Goal: Transaction & Acquisition: Obtain resource

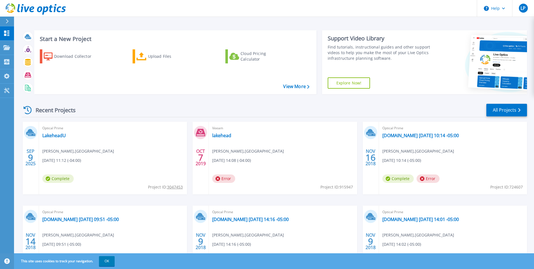
click at [73, 154] on div "Optical Prime LakeheadU Lee Potesti , LAKEHEAD UNIVERSITY 09/09/2025, 11:12 (-0…" at bounding box center [113, 158] width 148 height 73
click at [85, 170] on div "Optical Prime LakeheadU Lee Potesti , LAKEHEAD UNIVERSITY 09/09/2025, 11:12 (-0…" at bounding box center [113, 158] width 148 height 73
click at [77, 157] on span "[DATE] 11:12 (-04:00)" at bounding box center [61, 160] width 39 height 6
click at [68, 146] on div "Optical Prime LakeheadU Lee Potesti , LAKEHEAD UNIVERSITY 09/09/2025, 11:12 (-0…" at bounding box center [113, 158] width 148 height 73
click at [46, 131] on span "Optical Prime" at bounding box center [112, 128] width 141 height 6
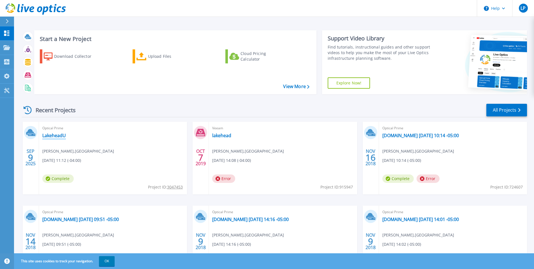
click at [48, 135] on link "LakeheadU" at bounding box center [54, 136] width 24 height 6
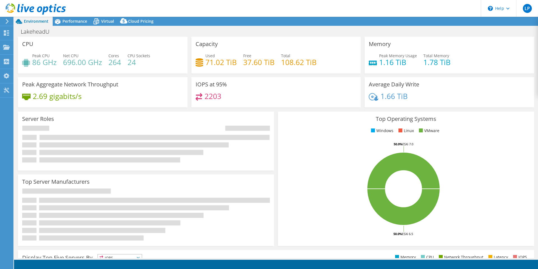
select select "USD"
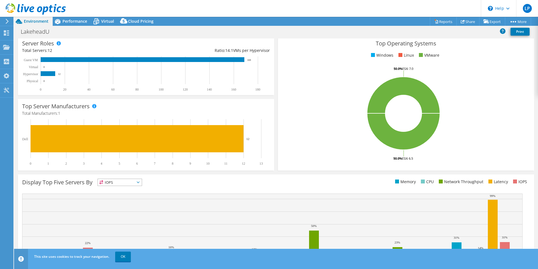
scroll to position [84, 0]
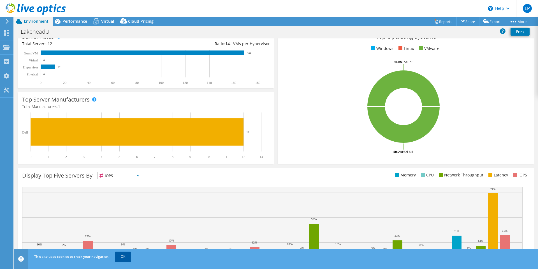
click at [127, 259] on link "OK" at bounding box center [123, 256] width 16 height 10
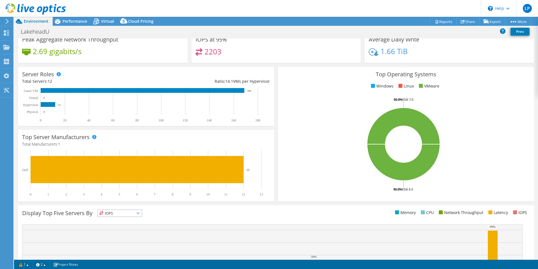
scroll to position [0, 0]
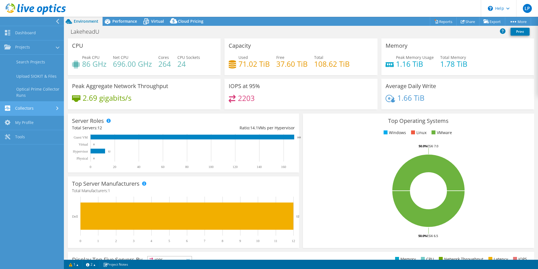
click at [31, 108] on link "Collectors" at bounding box center [32, 108] width 64 height 14
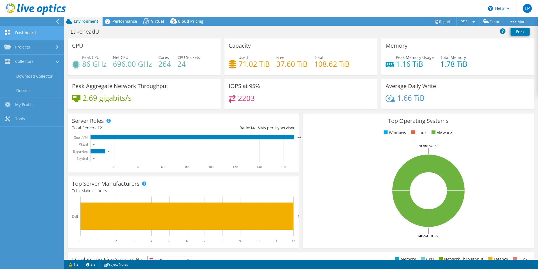
click at [26, 39] on link "Dashboard" at bounding box center [32, 33] width 64 height 14
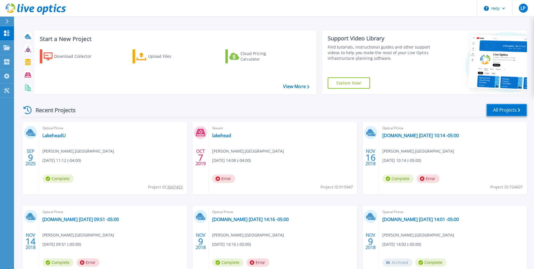
click at [508, 114] on link "All Projects" at bounding box center [506, 110] width 41 height 13
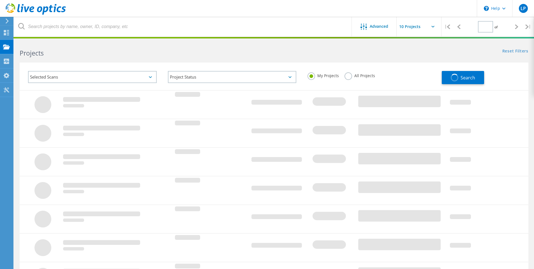
type input "1"
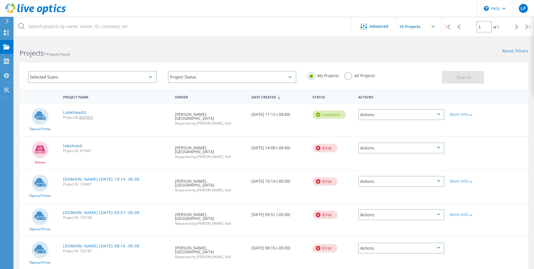
click at [431, 118] on div "Actions" at bounding box center [401, 114] width 86 height 11
click at [392, 119] on div "Share" at bounding box center [401, 119] width 85 height 9
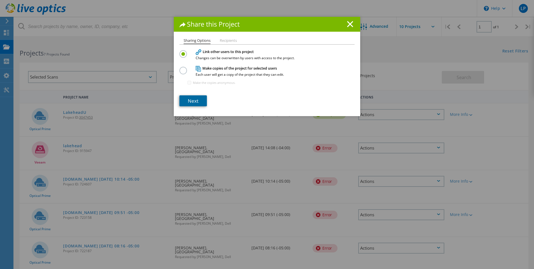
click at [195, 100] on link "Next" at bounding box center [192, 100] width 27 height 11
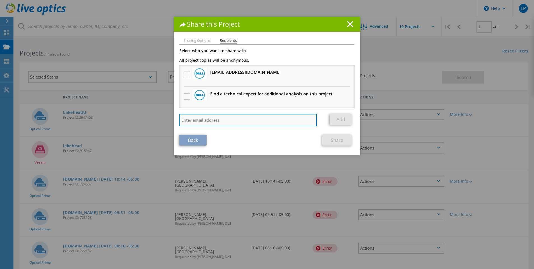
paste input "Razvan.Caloianu@dell.com"
click at [256, 120] on input "Razvan.Caloianu@dell.com" at bounding box center [247, 120] width 137 height 12
type input "Razvan.Caloianu@dell.com"
click at [184, 100] on label at bounding box center [188, 96] width 8 height 7
click at [0, 0] on input "checkbox" at bounding box center [0, 0] width 0 height 0
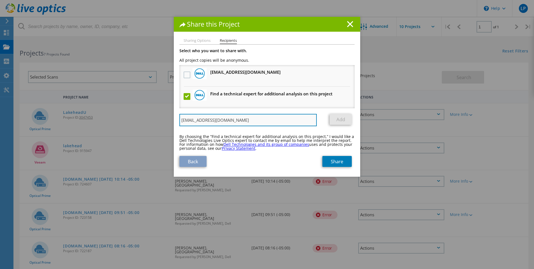
click at [251, 120] on input "Razvan.Caloianu@dell.com" at bounding box center [247, 120] width 137 height 12
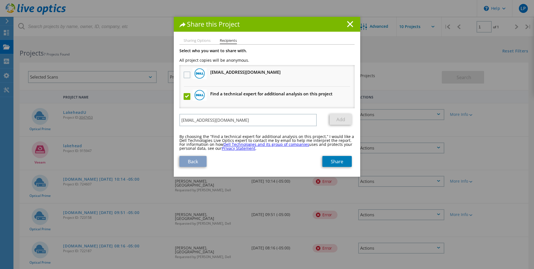
click at [341, 115] on link "Add" at bounding box center [341, 119] width 22 height 11
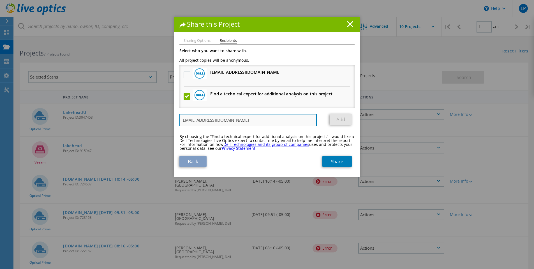
click at [275, 121] on input "Razvan.Caloianu@dell.com" at bounding box center [247, 120] width 137 height 12
drag, startPoint x: 243, startPoint y: 119, endPoint x: 163, endPoint y: 123, distance: 79.4
click at [161, 123] on div "Share this Project Sharing Options Recipients Link other users to this project …" at bounding box center [267, 143] width 534 height 252
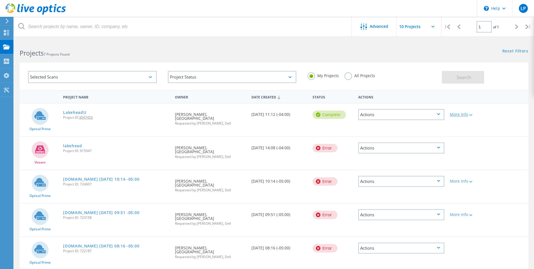
click at [455, 115] on div "More Info" at bounding box center [467, 114] width 35 height 4
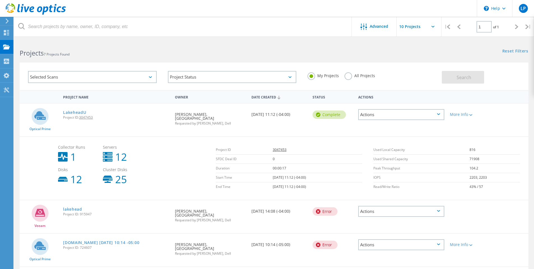
click at [424, 113] on div "Actions" at bounding box center [401, 114] width 86 height 11
click at [380, 120] on div "Share" at bounding box center [401, 119] width 85 height 9
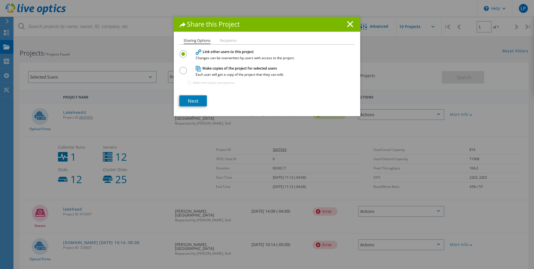
click at [180, 68] on label at bounding box center [184, 67] width 10 height 1
click at [0, 0] on input "radio" at bounding box center [0, 0] width 0 height 0
click at [190, 101] on link "Next" at bounding box center [192, 100] width 27 height 11
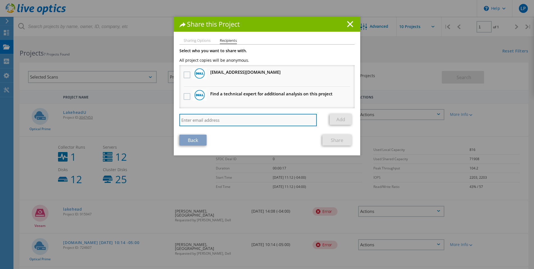
paste input "[EMAIL_ADDRESS][DOMAIN_NAME]"
click at [242, 122] on input "[EMAIL_ADDRESS][DOMAIN_NAME]" at bounding box center [247, 120] width 137 height 12
type input "Razvan.Caloianu@dell.com"
click at [188, 76] on label at bounding box center [188, 74] width 8 height 7
click at [0, 0] on input "checkbox" at bounding box center [0, 0] width 0 height 0
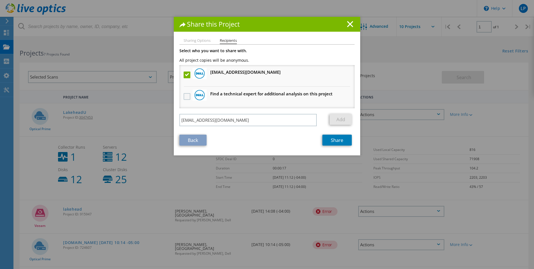
click at [186, 93] on label at bounding box center [188, 96] width 8 height 7
click at [0, 0] on input "checkbox" at bounding box center [0, 0] width 0 height 0
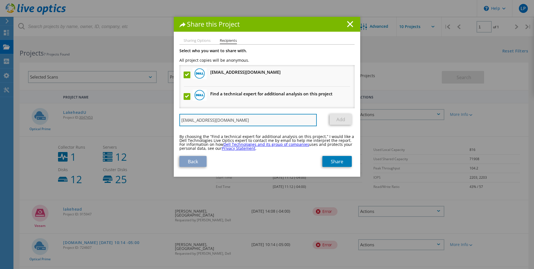
click at [300, 124] on input "Razvan.Caloianu@dell.com" at bounding box center [247, 120] width 137 height 12
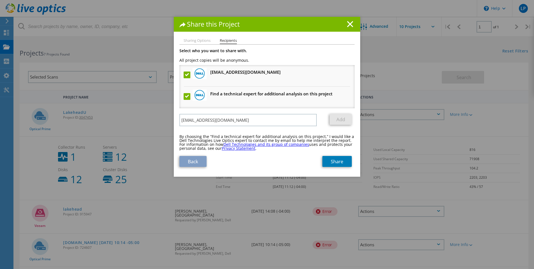
click at [184, 75] on label at bounding box center [188, 74] width 8 height 7
click at [0, 0] on input "checkbox" at bounding box center [0, 0] width 0 height 0
click at [187, 76] on label at bounding box center [188, 74] width 8 height 7
click at [0, 0] on input "checkbox" at bounding box center [0, 0] width 0 height 0
click at [184, 99] on label at bounding box center [188, 96] width 8 height 7
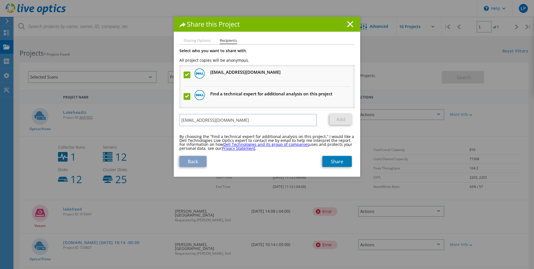
click at [0, 0] on input "checkbox" at bounding box center [0, 0] width 0 height 0
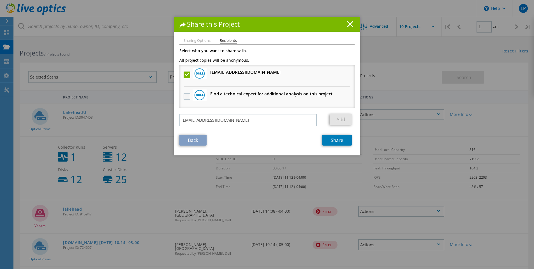
click at [186, 96] on label at bounding box center [188, 96] width 8 height 7
click at [0, 0] on input "checkbox" at bounding box center [0, 0] width 0 height 0
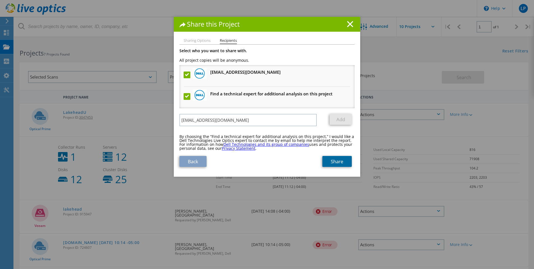
click at [328, 160] on link "Share" at bounding box center [336, 161] width 29 height 11
click at [337, 160] on link "Share" at bounding box center [336, 161] width 29 height 11
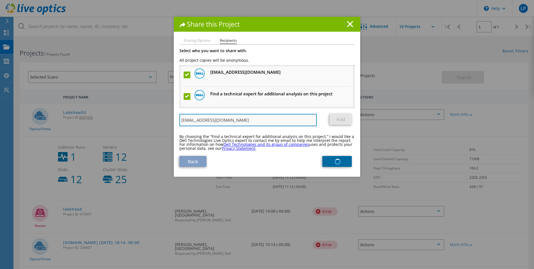
click at [281, 117] on input "Razvan.Caloianu@dell.com" at bounding box center [247, 120] width 137 height 12
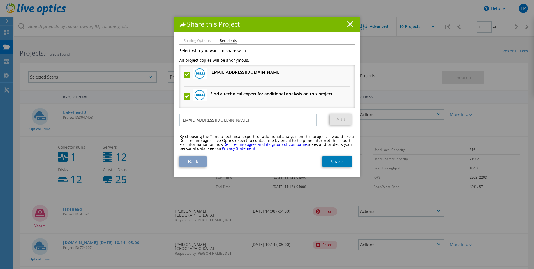
click at [347, 26] on icon at bounding box center [350, 24] width 6 height 6
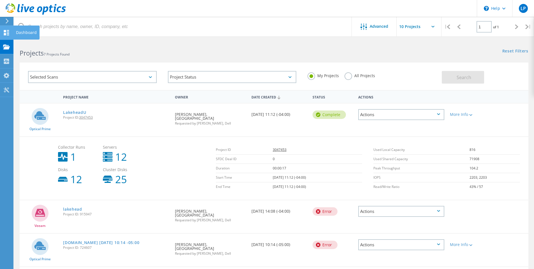
click at [7, 30] on icon at bounding box center [6, 32] width 7 height 5
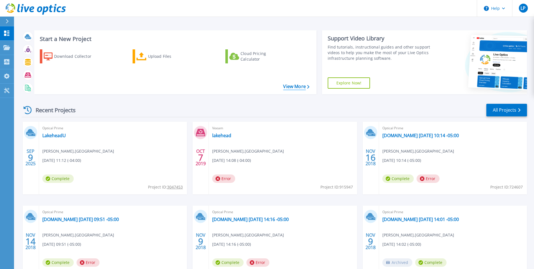
click at [297, 86] on link "View More" at bounding box center [296, 86] width 26 height 5
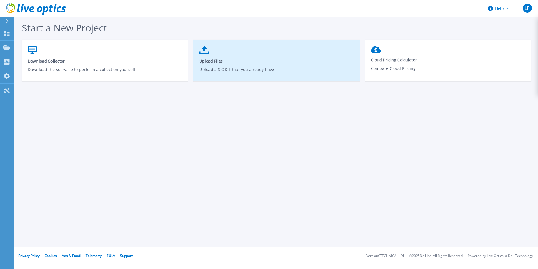
click at [232, 64] on link "Upload Files Upload a SIOKIT that you already have" at bounding box center [276, 63] width 166 height 40
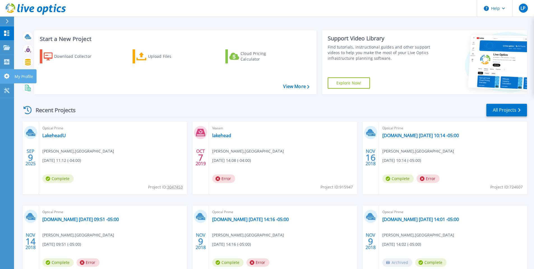
click at [8, 77] on icon at bounding box center [7, 75] width 6 height 5
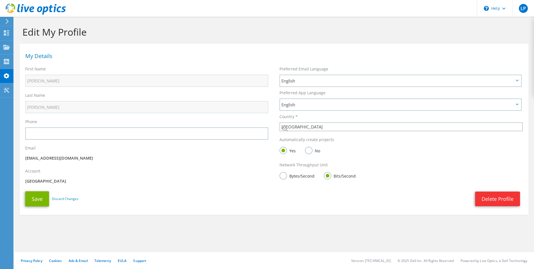
select select "37"
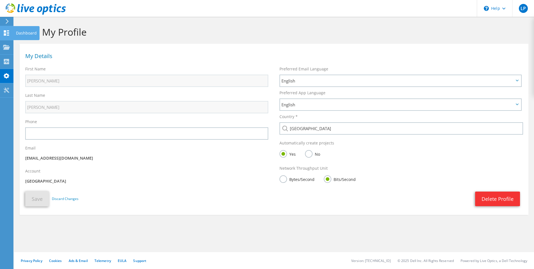
click at [8, 30] on use at bounding box center [6, 32] width 5 height 5
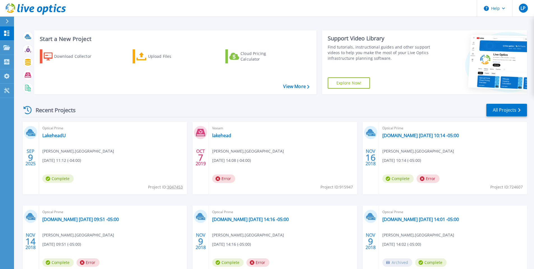
click at [10, 20] on div at bounding box center [9, 22] width 9 height 10
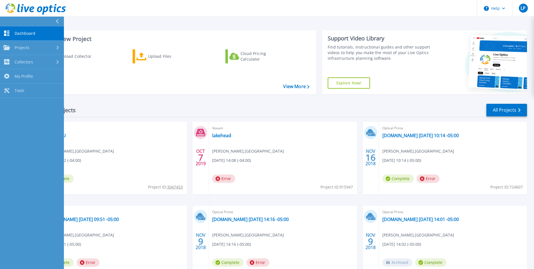
click at [59, 17] on div at bounding box center [59, 22] width 9 height 10
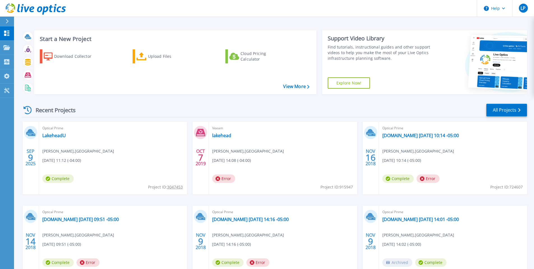
click at [129, 162] on div "Optical Prime LakeheadU Lee Potesti , LAKEHEAD UNIVERSITY 09/09/2025, 11:12 (-0…" at bounding box center [113, 158] width 148 height 73
click at [177, 185] on tcxspan "3047453" at bounding box center [175, 186] width 16 height 5
click at [52, 131] on span "Optical Prime" at bounding box center [112, 128] width 141 height 6
click at [518, 111] on icon at bounding box center [519, 110] width 2 height 4
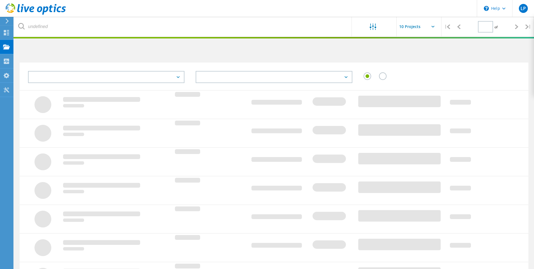
type input "1"
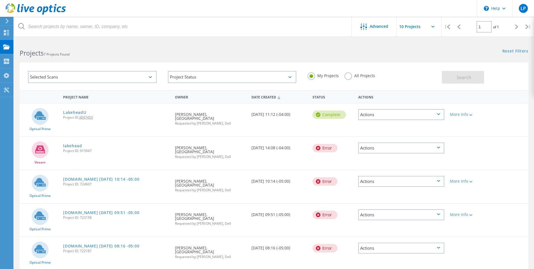
click at [435, 116] on div "Actions" at bounding box center [401, 114] width 86 height 11
click at [402, 101] on div "View Project" at bounding box center [401, 101] width 85 height 9
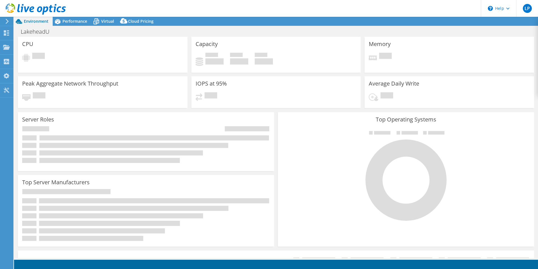
select select "USD"
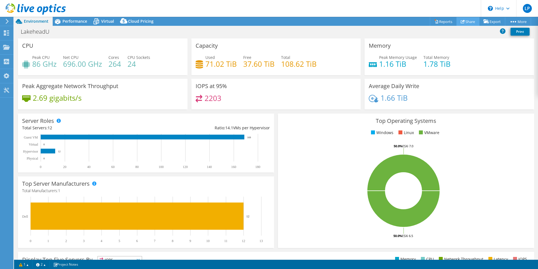
click at [470, 22] on link "Share" at bounding box center [467, 21] width 23 height 9
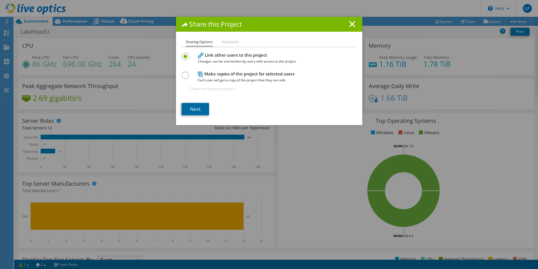
click at [198, 103] on link "Next" at bounding box center [195, 109] width 27 height 12
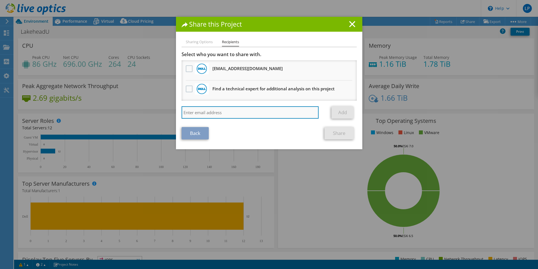
paste input "Razvan.Caloianu@dell.com"
drag, startPoint x: 214, startPoint y: 113, endPoint x: 248, endPoint y: 116, distance: 33.8
click at [248, 116] on input "Razvan.Caloianu@dell.com" at bounding box center [250, 112] width 137 height 12
type input "Razvan"
click at [187, 91] on label at bounding box center [190, 88] width 8 height 7
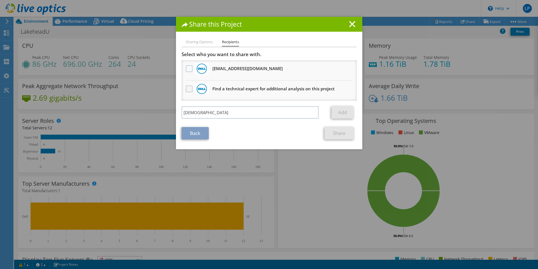
click at [0, 0] on input "checkbox" at bounding box center [0, 0] width 0 height 0
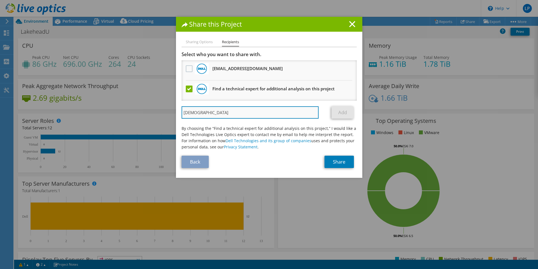
click at [234, 112] on input "Razvan" at bounding box center [250, 112] width 137 height 12
drag, startPoint x: 226, startPoint y: 114, endPoint x: 168, endPoint y: 114, distance: 58.3
click at [168, 114] on div "Share this Project Sharing Options Recipients Link other users to this project …" at bounding box center [269, 134] width 538 height 235
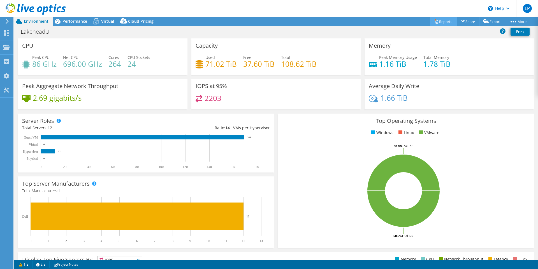
click at [448, 23] on link "Reports" at bounding box center [443, 21] width 27 height 9
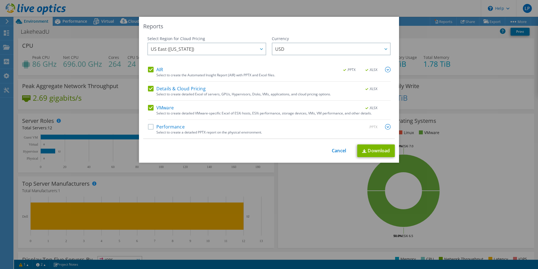
click at [323, 11] on div "Reports Select Region for Cloud Pricing Asia Pacific (Hong Kong) Asia Pacific (…" at bounding box center [269, 134] width 538 height 269
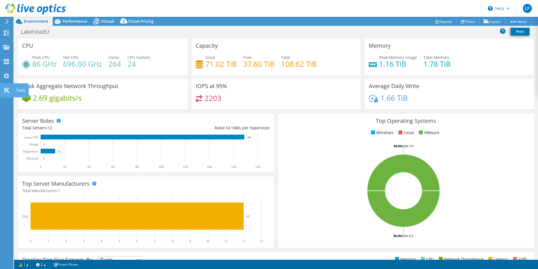
click at [6, 89] on icon at bounding box center [6, 89] width 7 height 5
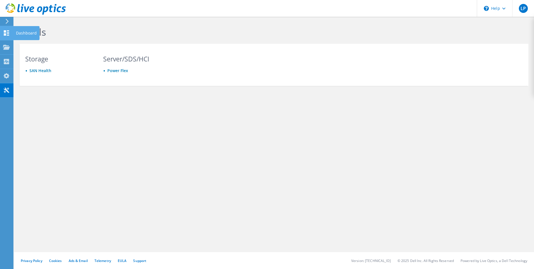
click at [8, 31] on use at bounding box center [6, 32] width 5 height 5
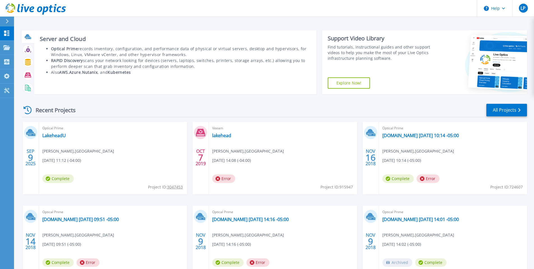
click at [28, 38] on icon at bounding box center [28, 38] width 5 height 2
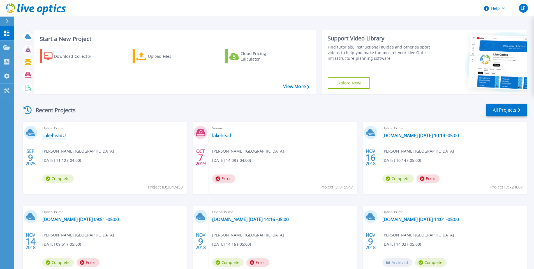
click at [56, 136] on link "LakeheadU" at bounding box center [54, 136] width 24 height 6
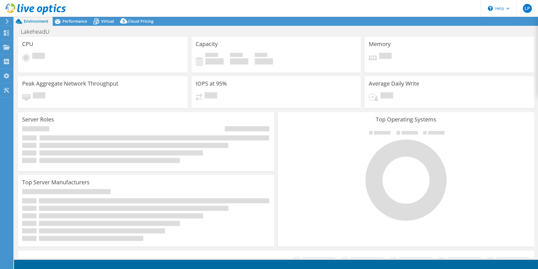
select select "USD"
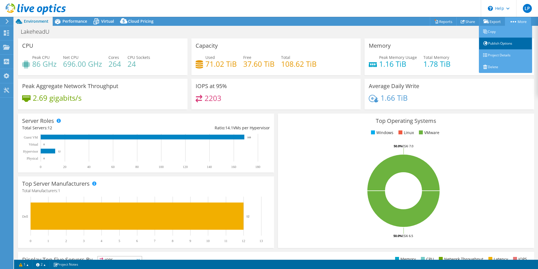
click at [506, 40] on link "Publish Options" at bounding box center [505, 44] width 53 height 12
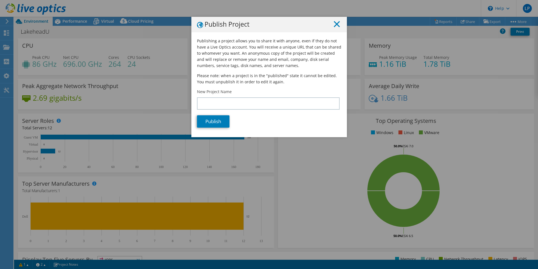
click at [337, 25] on icon at bounding box center [337, 24] width 6 height 6
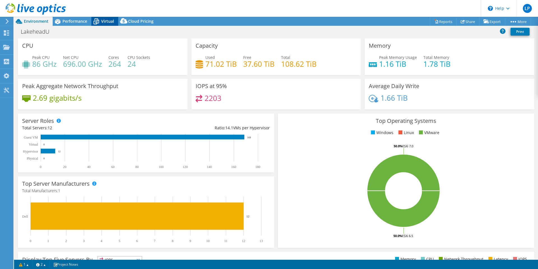
click at [103, 19] on span "Virtual" at bounding box center [107, 20] width 13 height 5
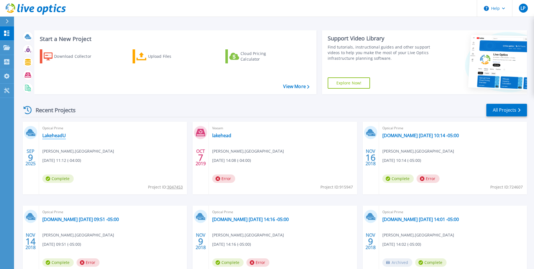
click at [59, 133] on link "LakeheadU" at bounding box center [54, 136] width 24 height 6
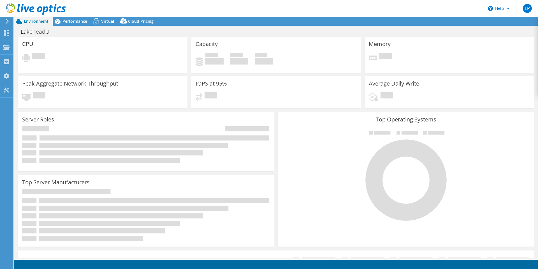
select select "USD"
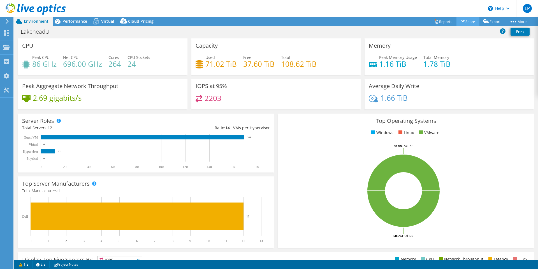
click at [470, 23] on link "Share" at bounding box center [467, 21] width 23 height 9
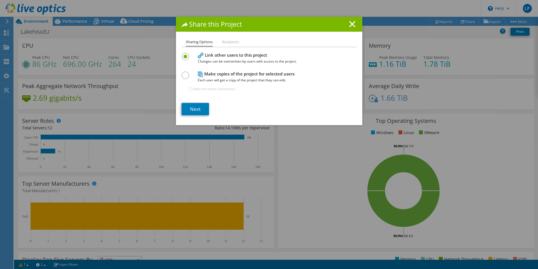
click at [182, 73] on label at bounding box center [187, 71] width 10 height 1
click at [0, 0] on input "radio" at bounding box center [0, 0] width 0 height 0
click at [195, 113] on link "Next" at bounding box center [195, 109] width 27 height 12
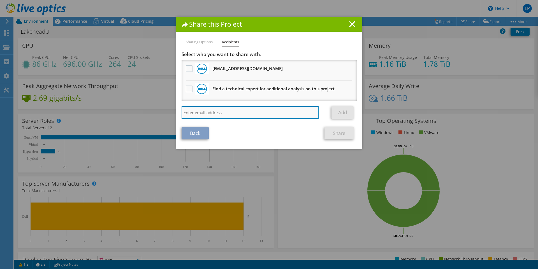
paste input "Razvan.Caloianu@dell.com"
type input "Razvan.Caloianu@dell.com"
click at [332, 111] on link "Add" at bounding box center [343, 112] width 22 height 12
click at [341, 115] on link "Add" at bounding box center [343, 112] width 22 height 12
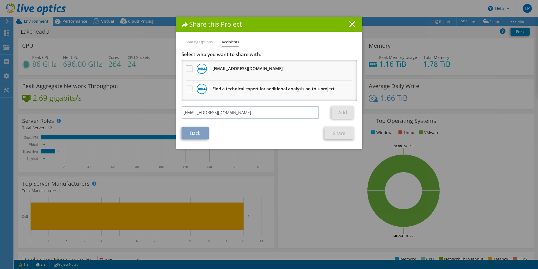
click at [341, 115] on link "Add" at bounding box center [343, 112] width 22 height 12
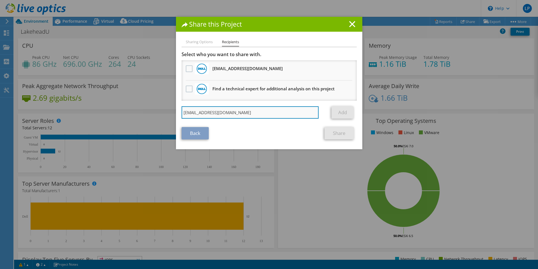
click at [276, 116] on input "Razvan.Caloianu@dell.com" at bounding box center [250, 112] width 137 height 12
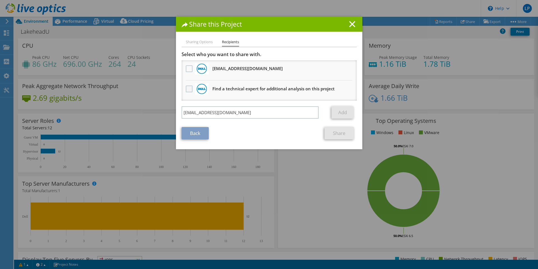
click at [186, 90] on label at bounding box center [190, 88] width 8 height 7
click at [0, 0] on input "checkbox" at bounding box center [0, 0] width 0 height 0
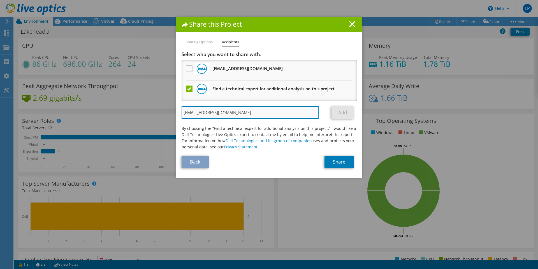
click at [274, 113] on input "Razvan.Caloianu@dell.com" at bounding box center [250, 112] width 137 height 12
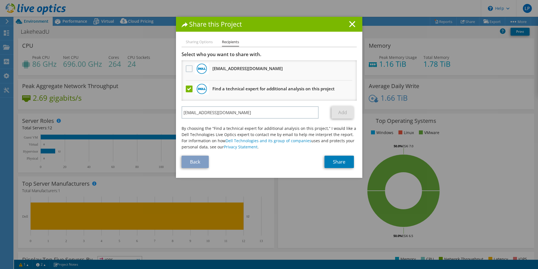
click at [188, 43] on li "Sharing Options" at bounding box center [199, 42] width 27 height 7
click at [201, 163] on link "Back" at bounding box center [195, 162] width 27 height 12
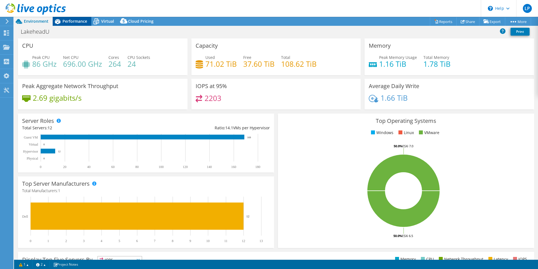
click at [80, 20] on span "Performance" at bounding box center [74, 20] width 25 height 5
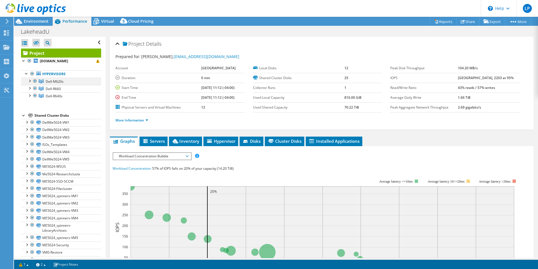
click at [29, 83] on div at bounding box center [30, 81] width 6 height 6
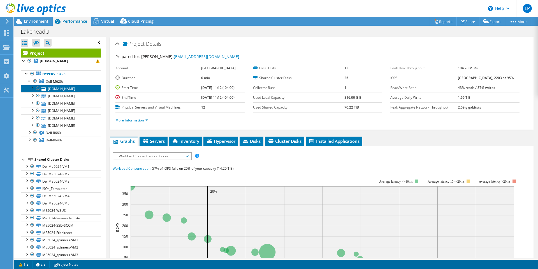
click at [49, 89] on link "[DOMAIN_NAME]" at bounding box center [61, 88] width 80 height 7
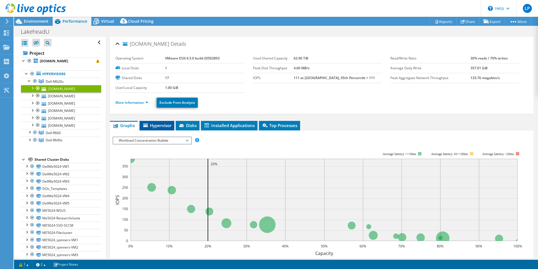
click at [163, 122] on li "Hypervisor" at bounding box center [157, 126] width 35 height 10
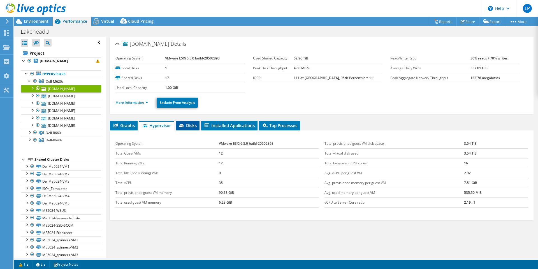
click at [193, 124] on span "Disks" at bounding box center [188, 125] width 18 height 6
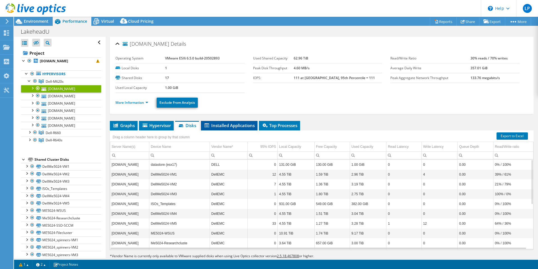
click at [227, 123] on span "Installed Applications" at bounding box center [229, 125] width 51 height 6
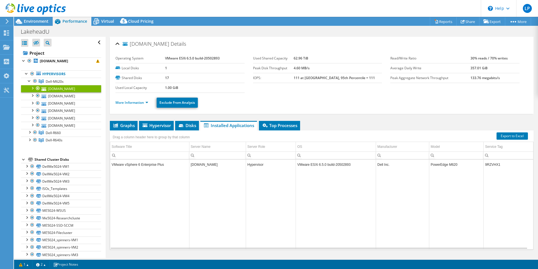
click at [204, 166] on td "[DOMAIN_NAME]" at bounding box center [217, 164] width 57 height 10
click at [204, 165] on td "[DOMAIN_NAME]" at bounding box center [217, 164] width 57 height 10
click at [48, 132] on span "Dell-R660" at bounding box center [53, 132] width 15 height 5
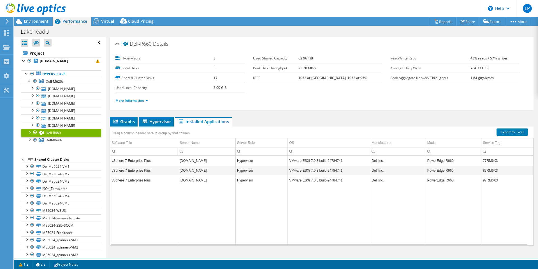
click at [27, 133] on div at bounding box center [30, 132] width 6 height 6
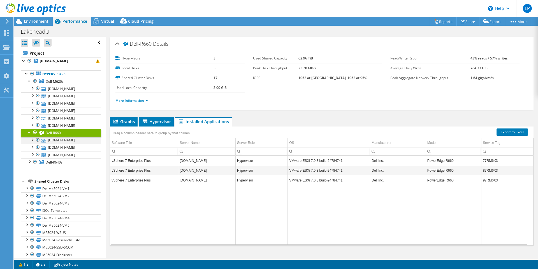
click at [33, 140] on div at bounding box center [32, 139] width 6 height 6
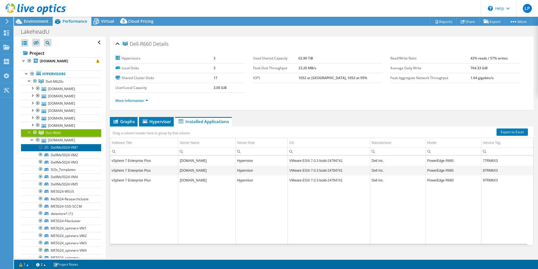
click at [64, 147] on link "DellMe5024-VM1" at bounding box center [61, 147] width 80 height 7
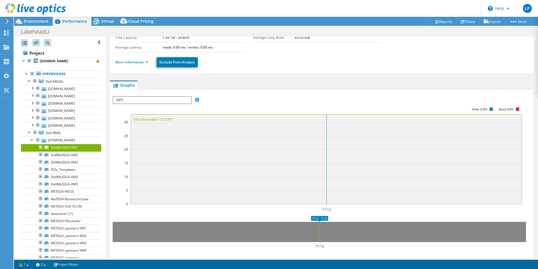
scroll to position [56, 0]
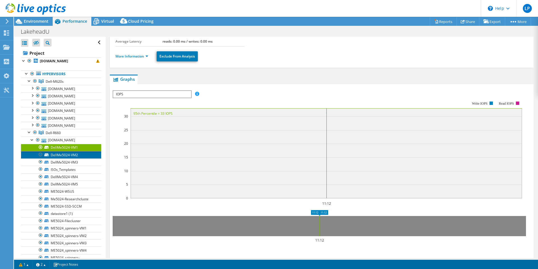
click at [61, 153] on link "DellMe5024-VM2" at bounding box center [61, 154] width 80 height 7
click at [33, 139] on div at bounding box center [32, 139] width 6 height 6
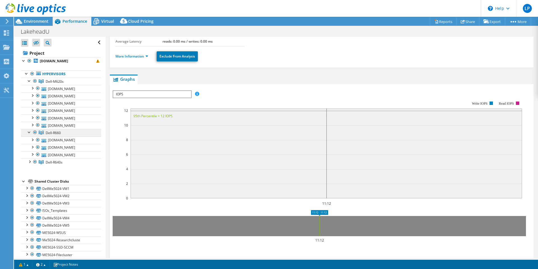
click at [50, 132] on span "Dell-R660" at bounding box center [53, 132] width 15 height 5
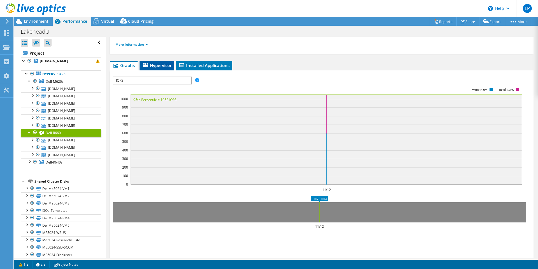
click at [164, 64] on span "Hypervisor" at bounding box center [156, 65] width 29 height 6
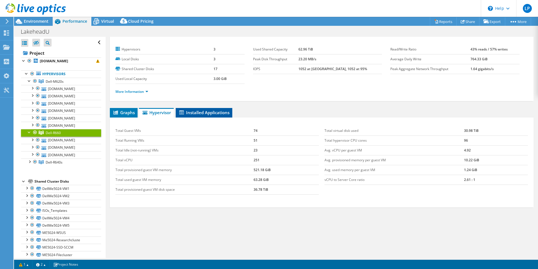
click at [222, 110] on span "Installed Applications" at bounding box center [204, 113] width 51 height 6
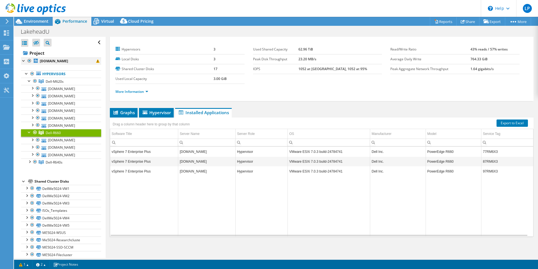
click at [23, 60] on div at bounding box center [24, 60] width 6 height 6
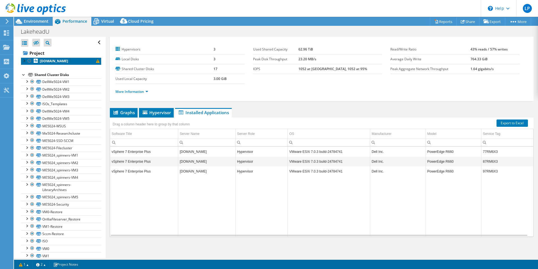
click at [83, 58] on link "[DOMAIN_NAME]" at bounding box center [61, 60] width 80 height 7
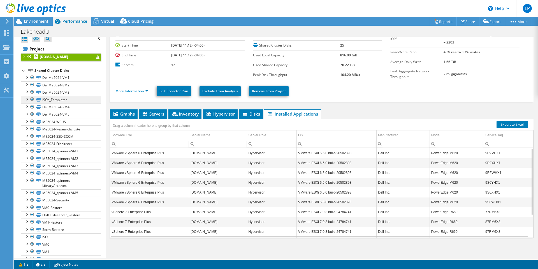
scroll to position [0, 0]
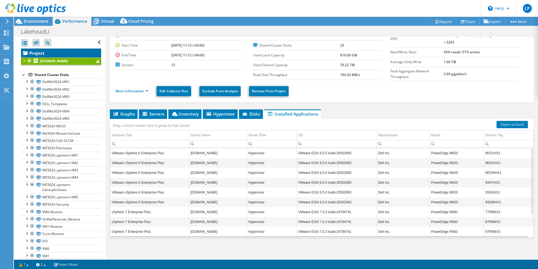
click at [32, 56] on link "Project" at bounding box center [61, 52] width 80 height 9
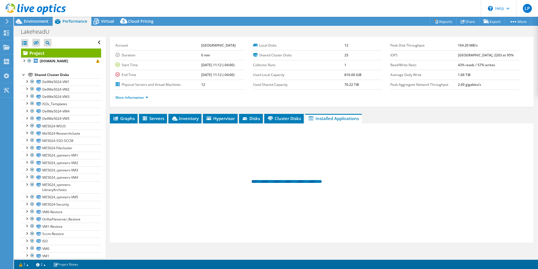
scroll to position [29, 0]
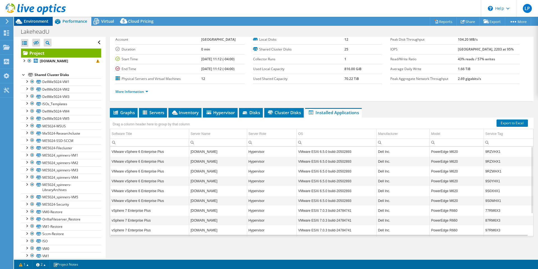
click at [38, 23] on span "Environment" at bounding box center [36, 20] width 25 height 5
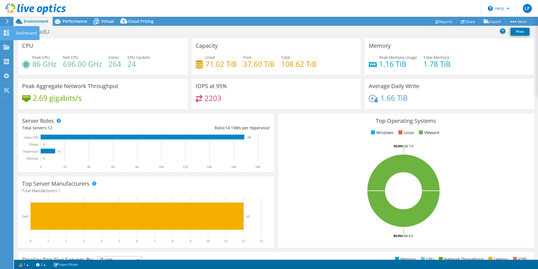
click at [4, 34] on use at bounding box center [6, 32] width 5 height 5
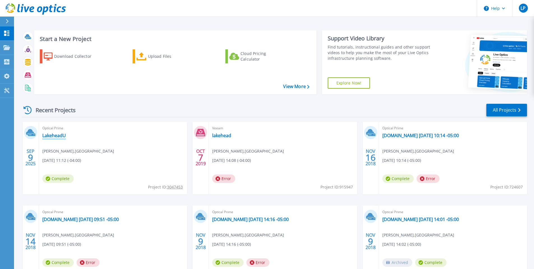
click at [52, 136] on link "LakeheadU" at bounding box center [54, 136] width 24 height 6
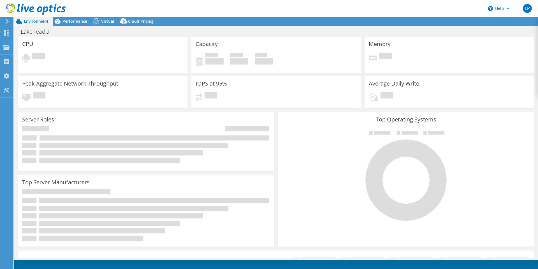
select select "USD"
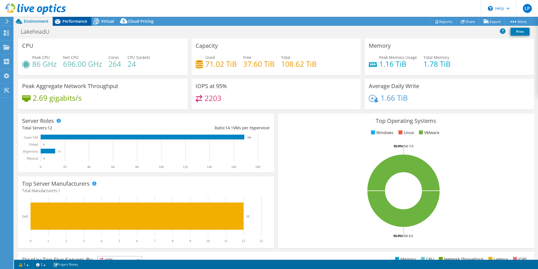
click at [71, 18] on div "Performance" at bounding box center [72, 21] width 39 height 9
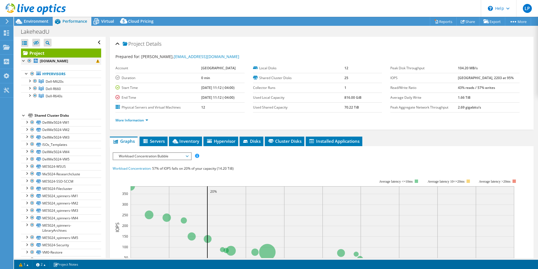
drag, startPoint x: 54, startPoint y: 61, endPoint x: 23, endPoint y: 59, distance: 30.9
click at [23, 59] on div at bounding box center [24, 60] width 6 height 6
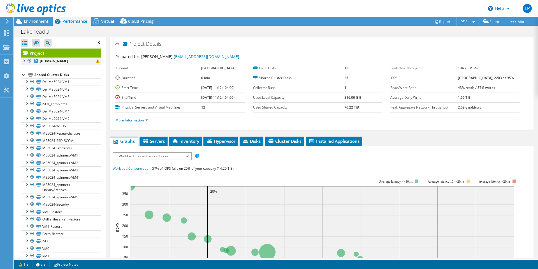
click at [29, 61] on div at bounding box center [30, 60] width 6 height 7
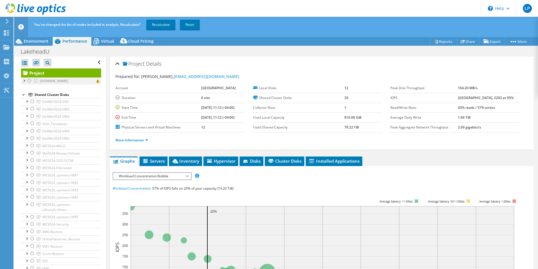
click at [29, 81] on div at bounding box center [30, 80] width 6 height 7
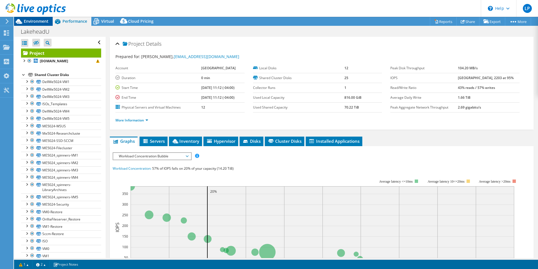
click at [39, 24] on div "Environment" at bounding box center [33, 21] width 39 height 9
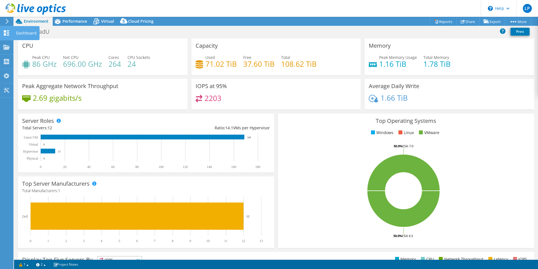
click at [17, 34] on div "Dashboard" at bounding box center [26, 33] width 26 height 14
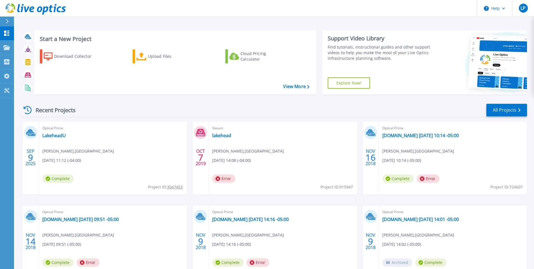
click at [52, 182] on span "Complete" at bounding box center [57, 178] width 31 height 8
click at [55, 176] on span "Complete" at bounding box center [57, 178] width 31 height 8
click at [172, 190] on span "Project ID: 3047453" at bounding box center [165, 187] width 35 height 6
click at [173, 186] on tcxspan "3047453" at bounding box center [175, 186] width 16 height 5
click at [38, 156] on div "[DATE] Optical Prime LakeheadU [PERSON_NAME] , [GEOGRAPHIC_DATA] [DATE] 11:12 (…" at bounding box center [105, 158] width 164 height 73
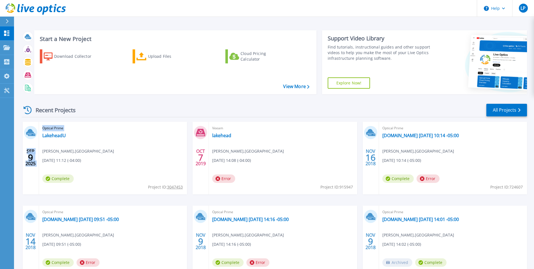
click at [33, 155] on div "[DATE]" at bounding box center [30, 157] width 11 height 20
click at [50, 125] on span "Optical Prime" at bounding box center [112, 128] width 141 height 6
click at [53, 136] on link "LakeheadU" at bounding box center [54, 136] width 24 height 6
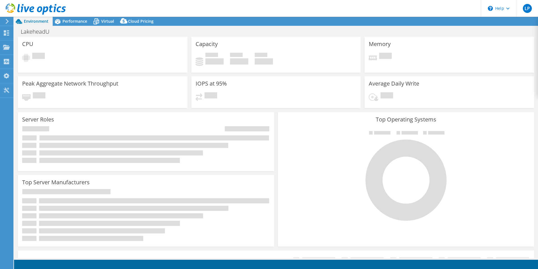
select select "USD"
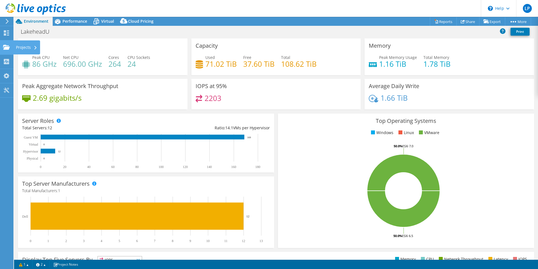
click at [9, 49] on use at bounding box center [6, 47] width 7 height 5
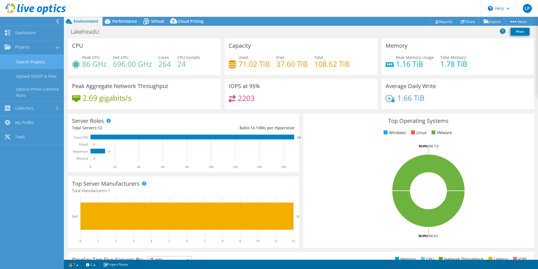
click at [42, 66] on link "Search Projects" at bounding box center [32, 62] width 64 height 14
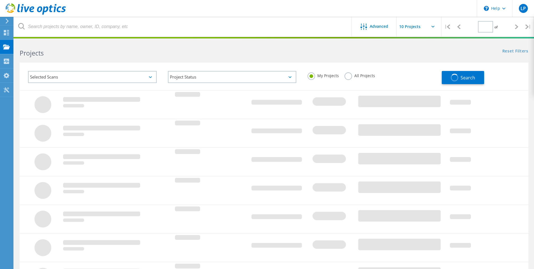
type input "1"
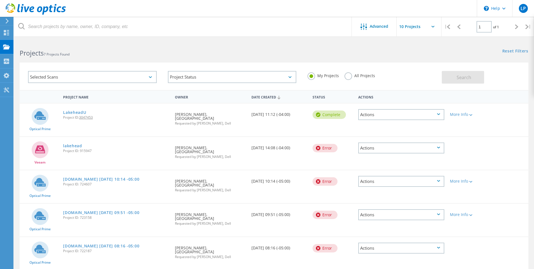
click at [437, 114] on icon at bounding box center [438, 114] width 3 height 2
click at [395, 102] on div "View Project" at bounding box center [401, 101] width 85 height 9
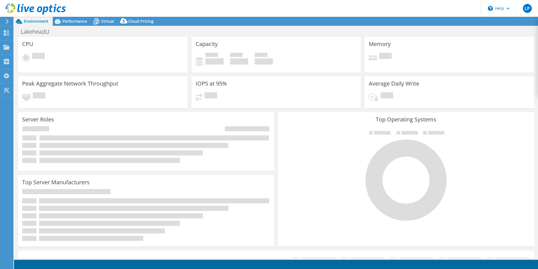
select select "USD"
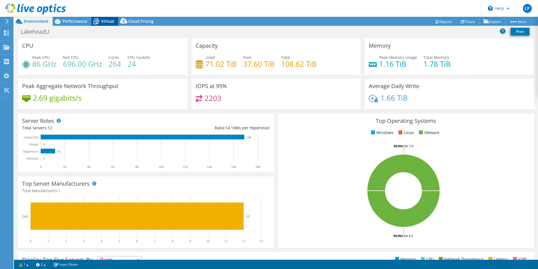
click at [108, 22] on span "Virtual" at bounding box center [107, 20] width 13 height 5
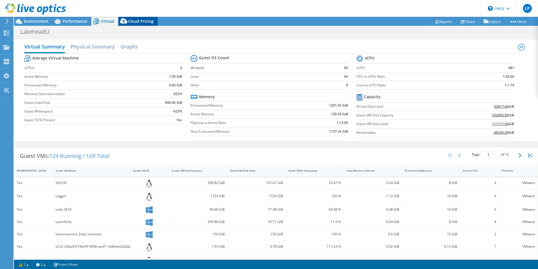
click at [129, 21] on span "Cloud Pricing" at bounding box center [141, 20] width 26 height 5
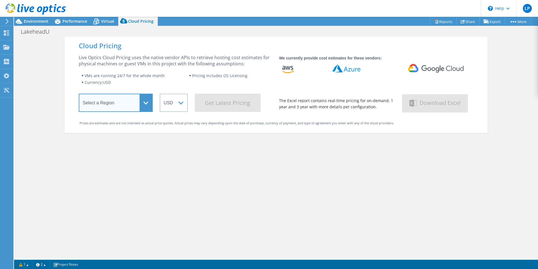
click at [142, 100] on select "Select a Region [GEOGRAPHIC_DATA] ([GEOGRAPHIC_DATA]) [GEOGRAPHIC_DATA] ([GEOGR…" at bounding box center [116, 103] width 74 height 18
select select "[GEOGRAPHIC_DATA]"
click at [79, 95] on select "Select a Region [GEOGRAPHIC_DATA] ([GEOGRAPHIC_DATA]) [GEOGRAPHIC_DATA] ([GEOGR…" at bounding box center [116, 103] width 74 height 18
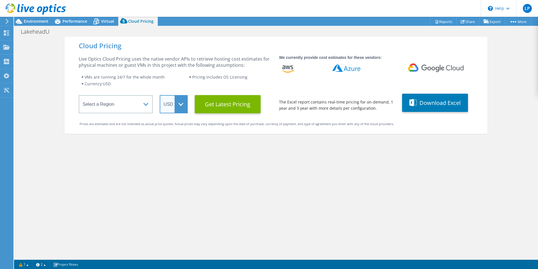
click at [175, 112] on select "ARS AUD BRL CAD CHF CLP CNY DKK EUR GBP HKD HUF INR JPY MXN MYR NOK NZD PEN SEK…" at bounding box center [174, 104] width 28 height 18
click at [160, 95] on select "ARS AUD BRL CAD CHF CLP CNY DKK EUR GBP HKD HUF INR JPY MXN MYR NOK NZD PEN SEK…" at bounding box center [174, 104] width 28 height 18
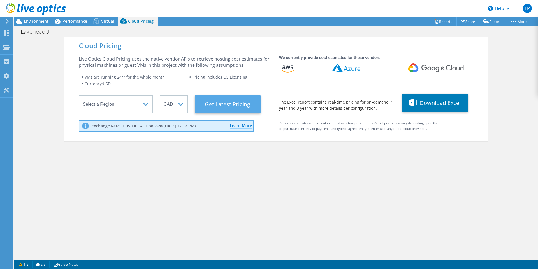
click at [221, 108] on Latest "Get Latest Pricing" at bounding box center [228, 104] width 66 height 18
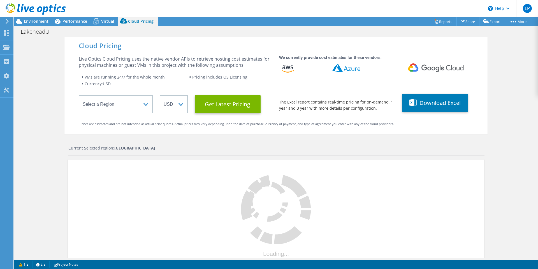
select select "CAD"
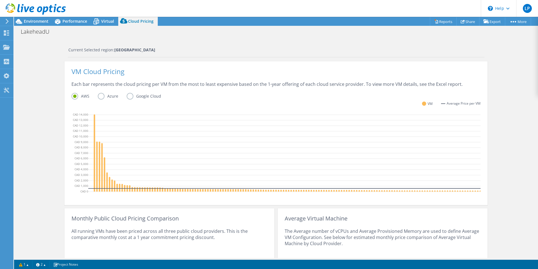
scroll to position [137, 0]
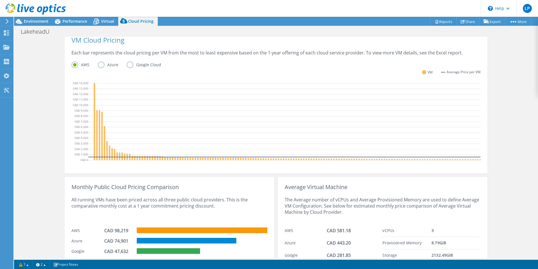
click at [99, 65] on label "Azure" at bounding box center [112, 64] width 29 height 7
click at [0, 0] on input "Azure" at bounding box center [0, 0] width 0 height 0
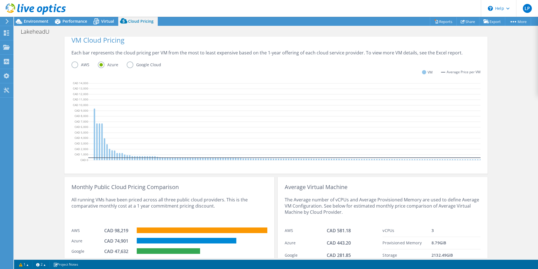
click at [130, 66] on label "Google Cloud" at bounding box center [148, 64] width 43 height 7
click at [0, 0] on input "Google Cloud" at bounding box center [0, 0] width 0 height 0
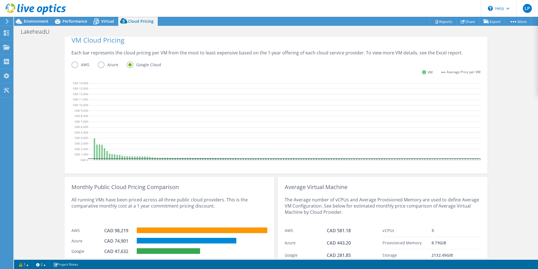
click at [99, 65] on label "Azure" at bounding box center [112, 64] width 29 height 7
click at [0, 0] on input "Azure" at bounding box center [0, 0] width 0 height 0
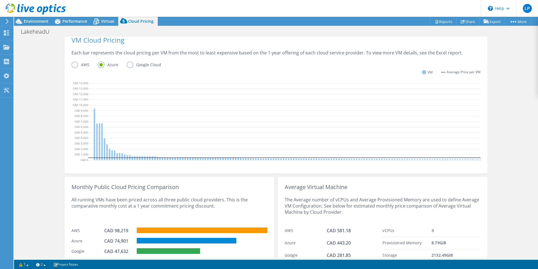
click at [75, 66] on label "AWS" at bounding box center [84, 64] width 26 height 7
click at [0, 0] on input "AWS" at bounding box center [0, 0] width 0 height 0
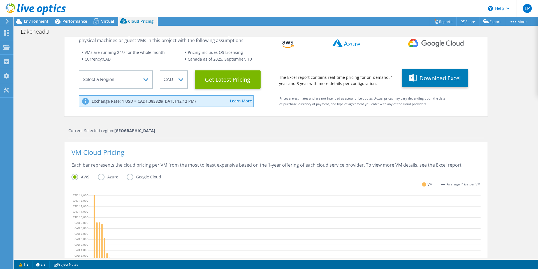
scroll to position [0, 0]
click at [438, 73] on button "Download Excel" at bounding box center [435, 78] width 66 height 18
